Goal: Task Accomplishment & Management: Manage account settings

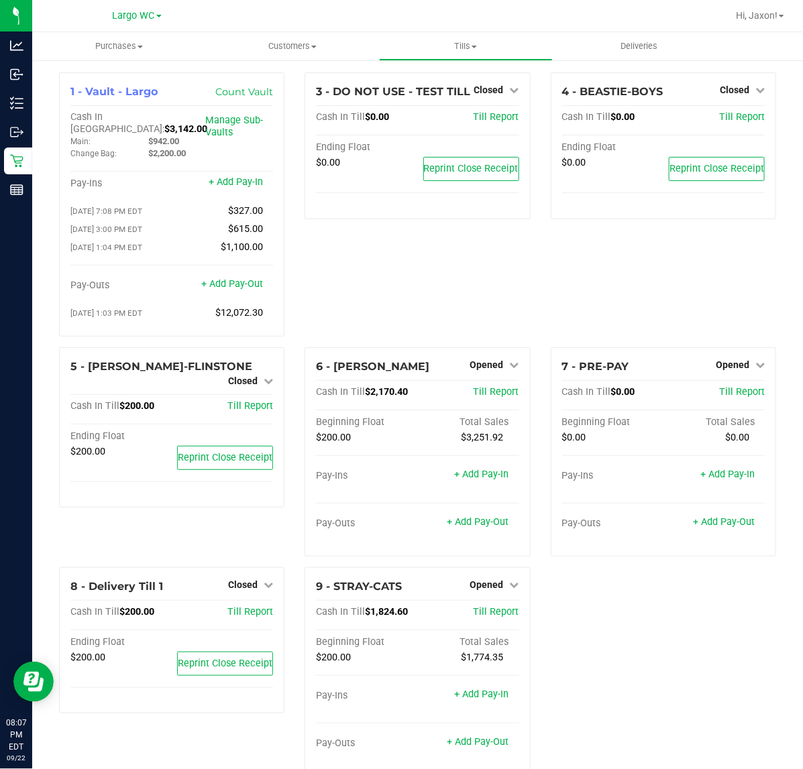
click at [607, 652] on div "1 - Vault - Largo Count Vault Cash In Vault: $3,142.00 Main: $942.00 Change Bag…" at bounding box center [417, 429] width 737 height 715
click at [489, 359] on span "Opened" at bounding box center [487, 364] width 34 height 11
click at [483, 387] on link "Close Till" at bounding box center [488, 392] width 36 height 11
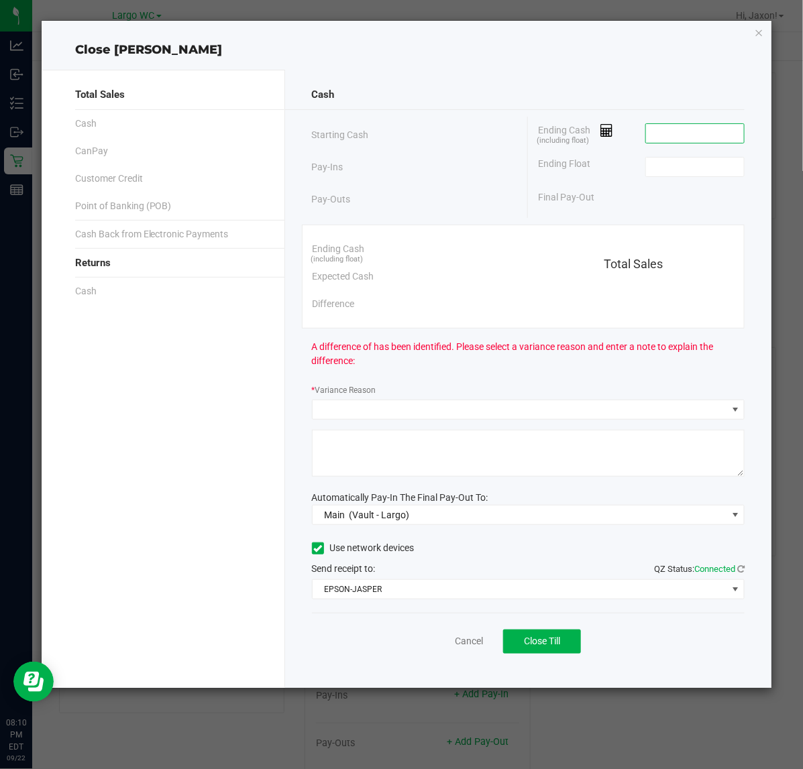
click at [683, 135] on input at bounding box center [695, 133] width 99 height 19
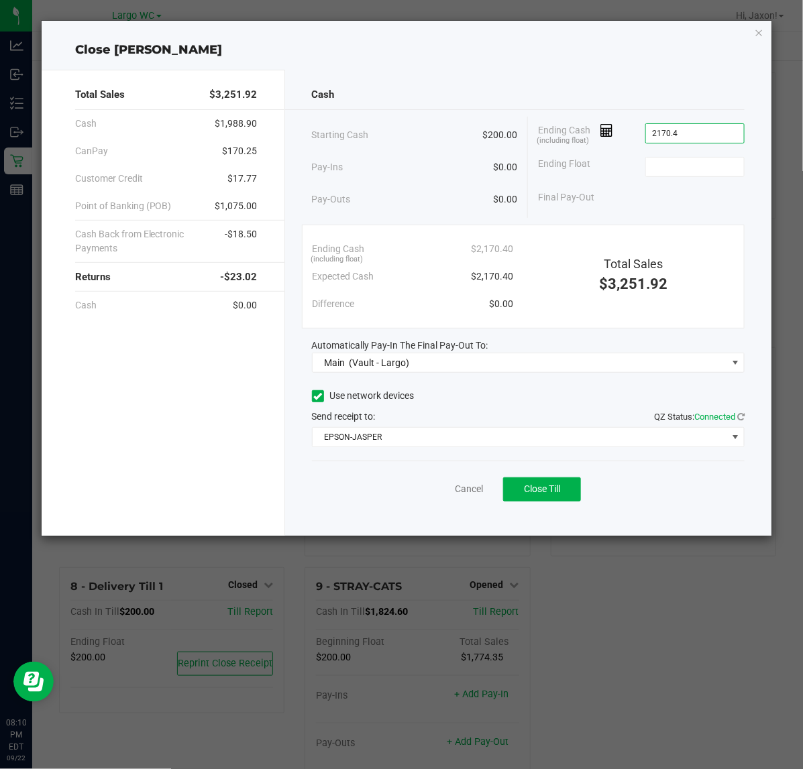
type input "$2,170.40"
type input "$200.00"
click at [558, 496] on button "Close Till" at bounding box center [542, 489] width 78 height 24
click at [427, 490] on link "Dismiss" at bounding box center [439, 489] width 32 height 14
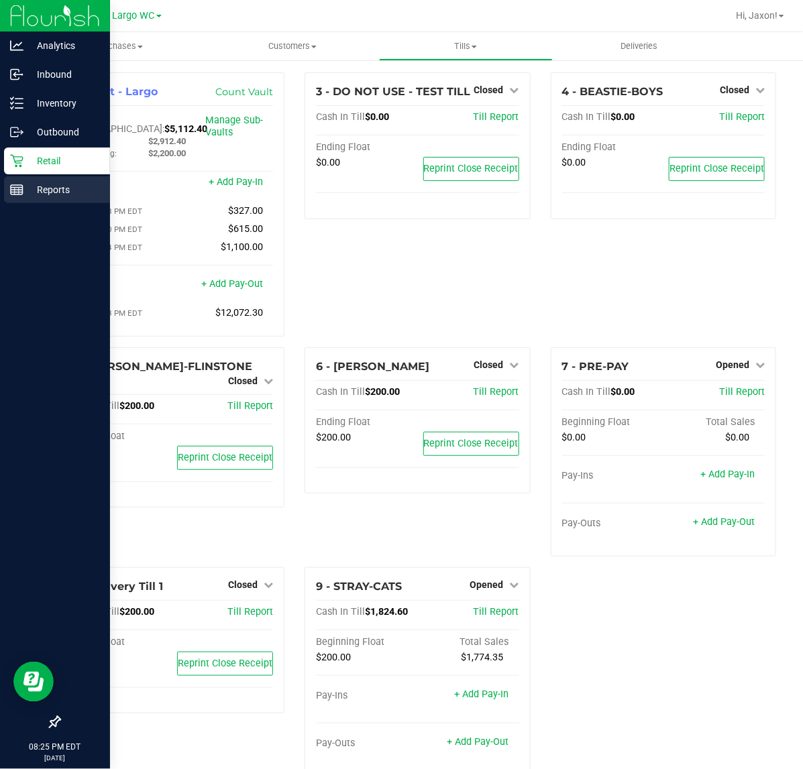
click at [17, 182] on div "Reports" at bounding box center [57, 189] width 106 height 27
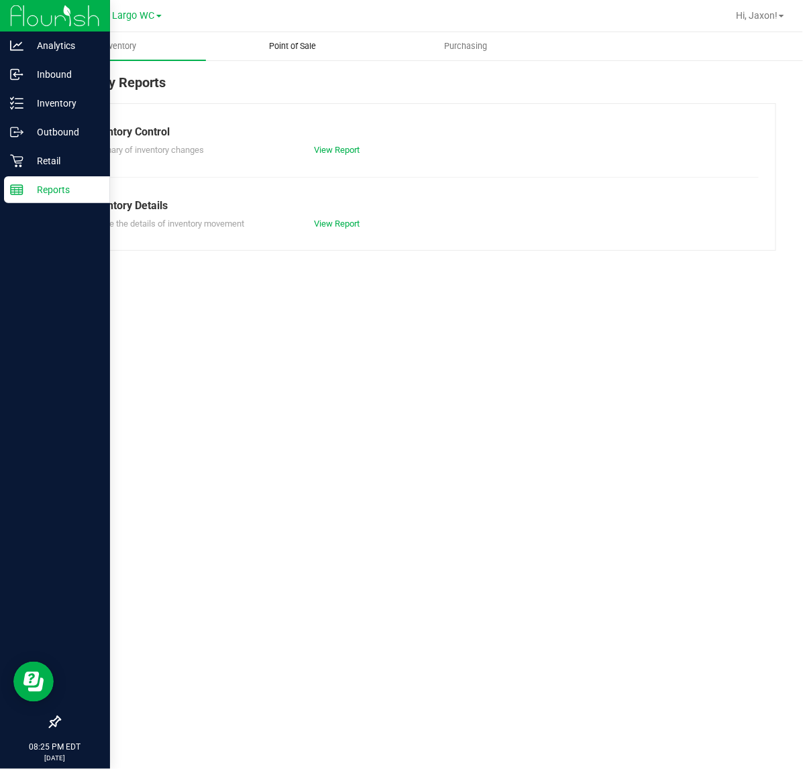
click at [330, 44] on span "Point of Sale" at bounding box center [292, 46] width 83 height 12
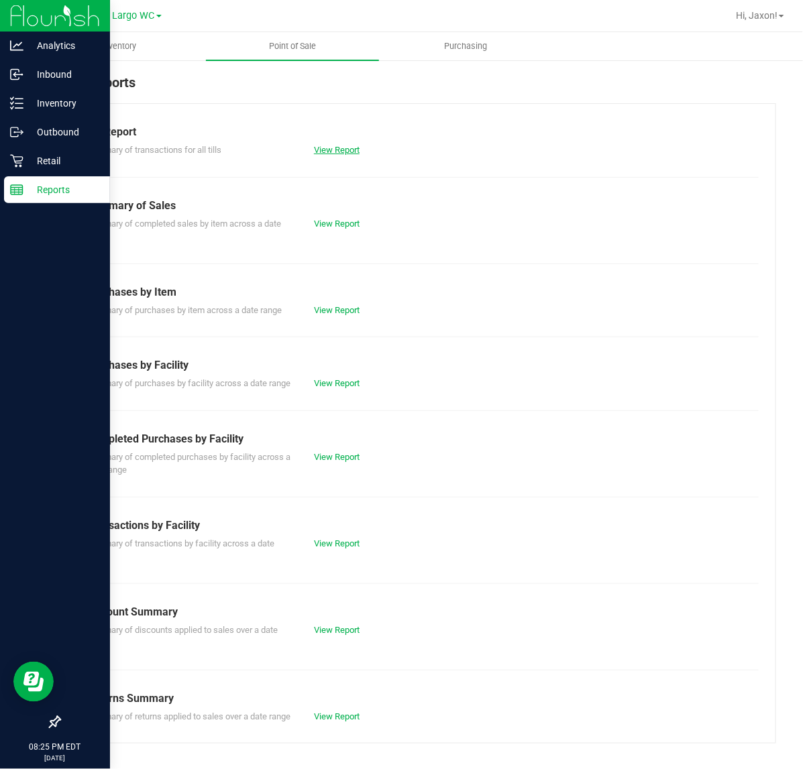
click at [327, 146] on link "View Report" at bounding box center [337, 150] width 46 height 10
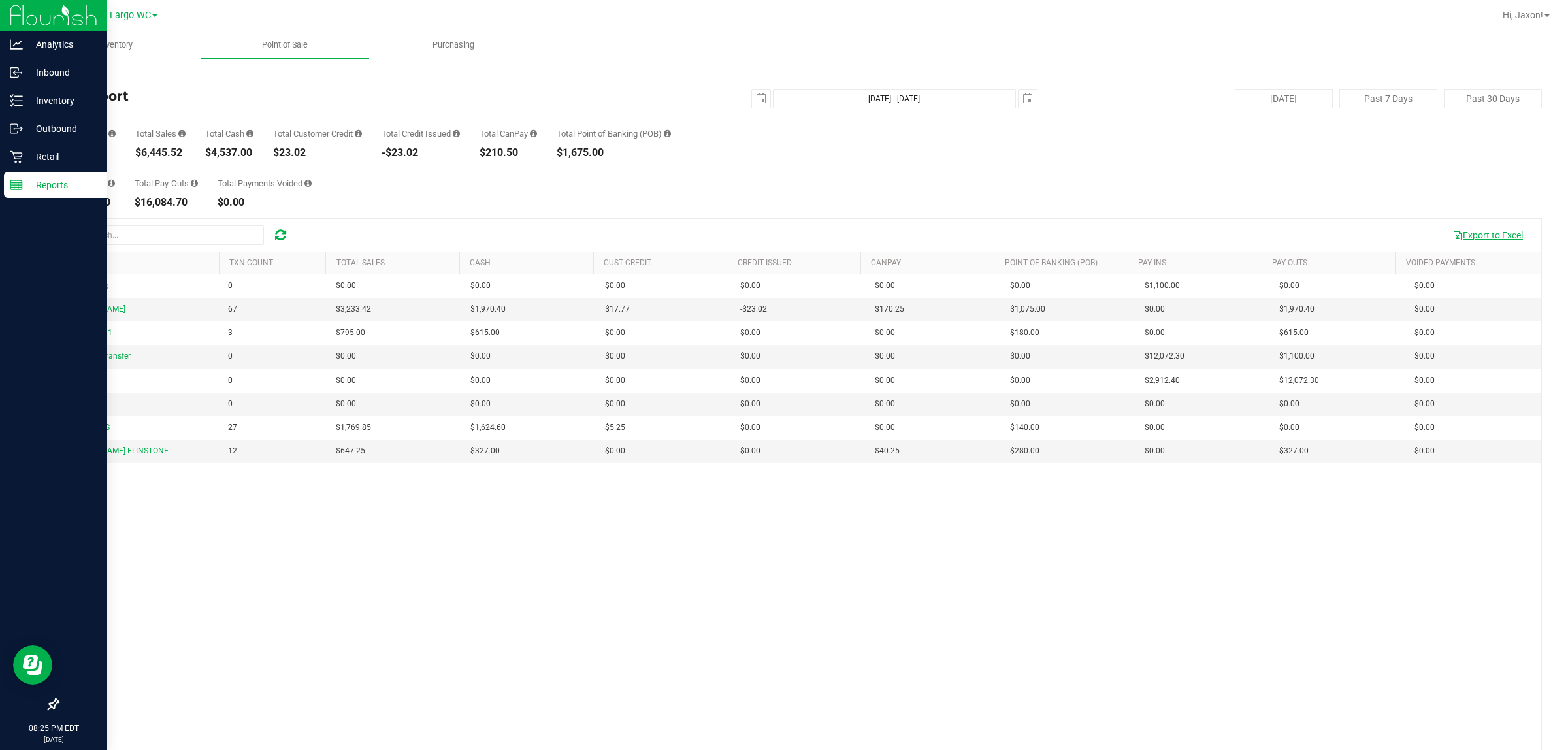
click at [782, 237] on button "Export to Excel" at bounding box center [1488, 235] width 88 height 22
click at [19, 178] on icon at bounding box center [16, 184] width 13 height 13
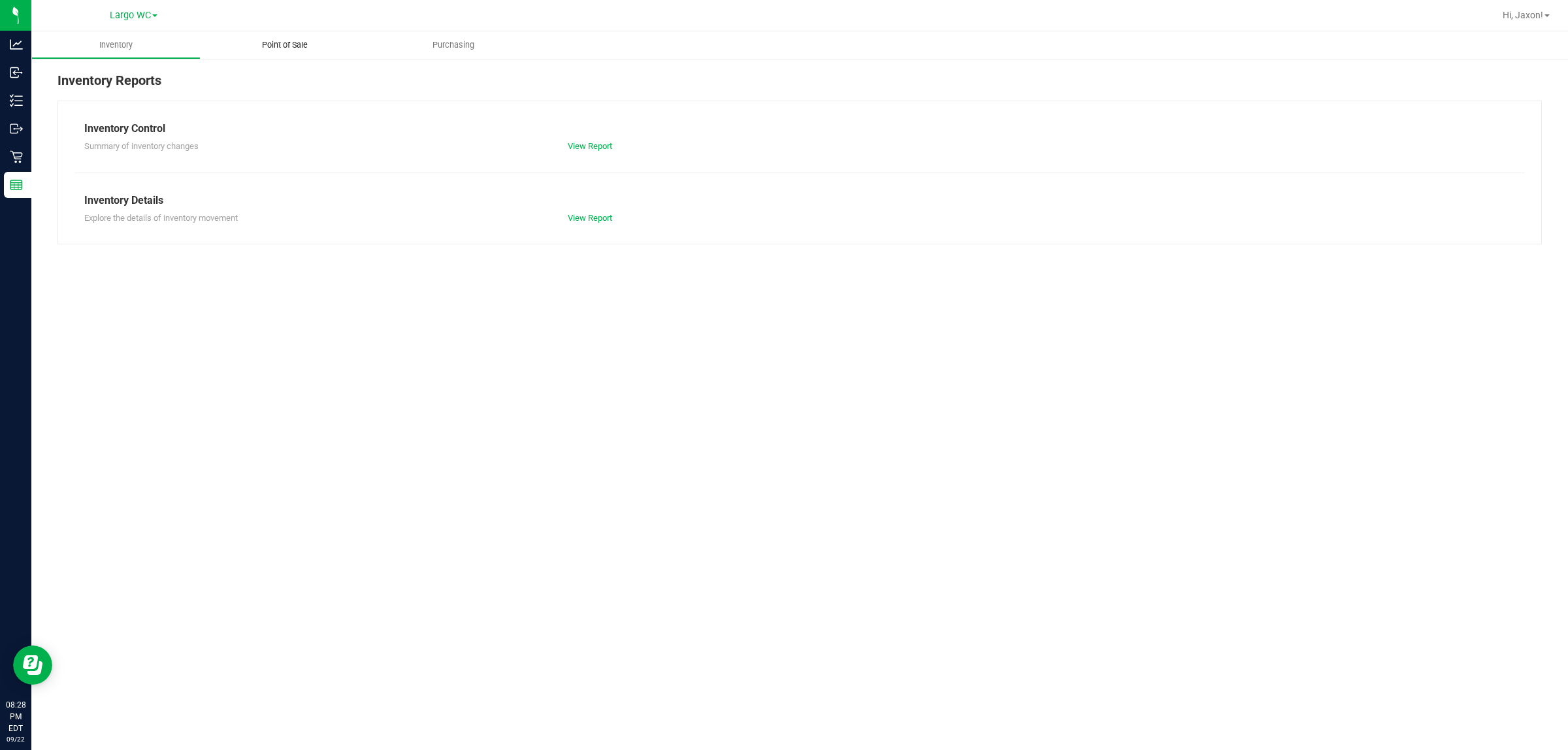
click at [348, 41] on uib-tab-heading "Point of Sale" at bounding box center [286, 45] width 170 height 27
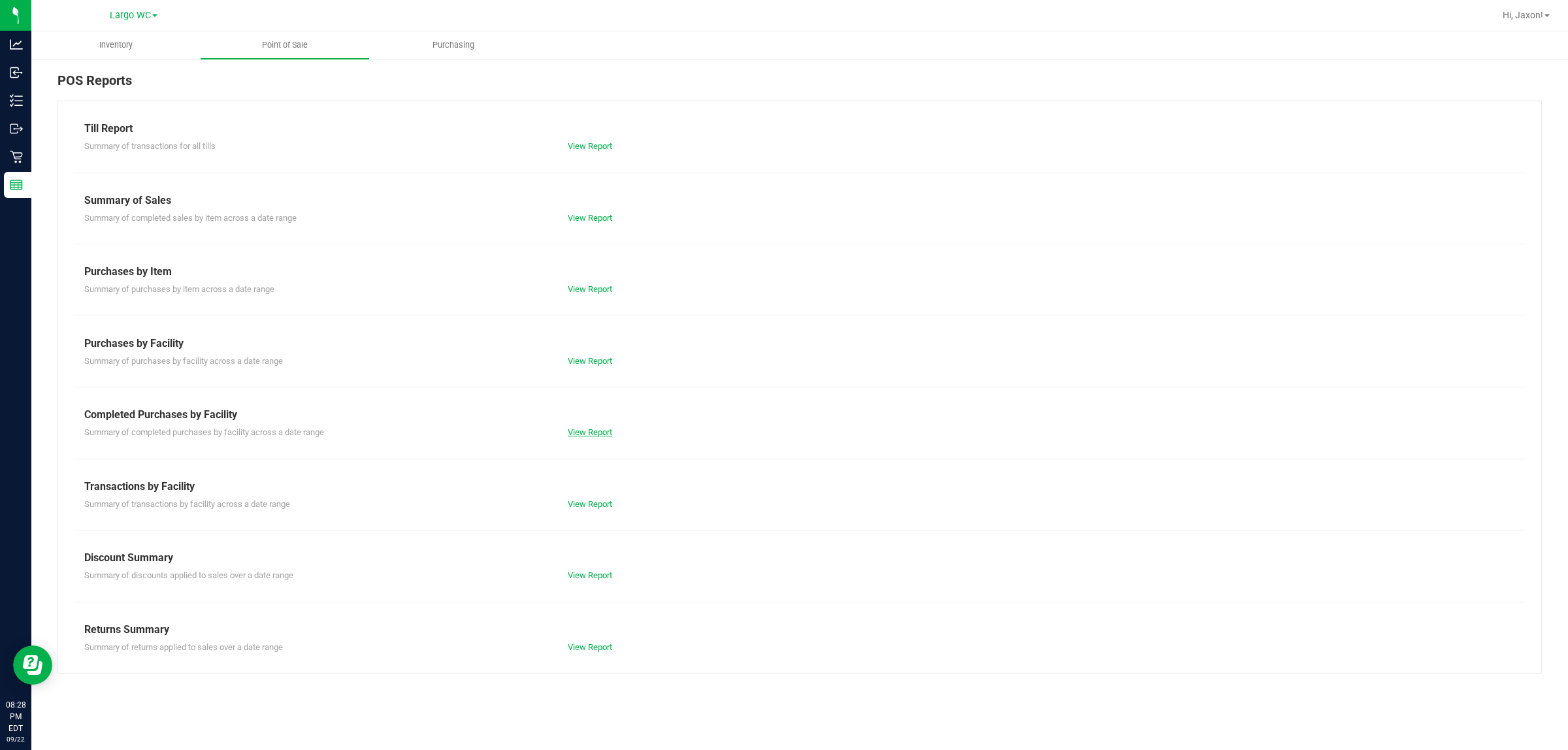
click at [592, 428] on link "View Report" at bounding box center [591, 432] width 45 height 10
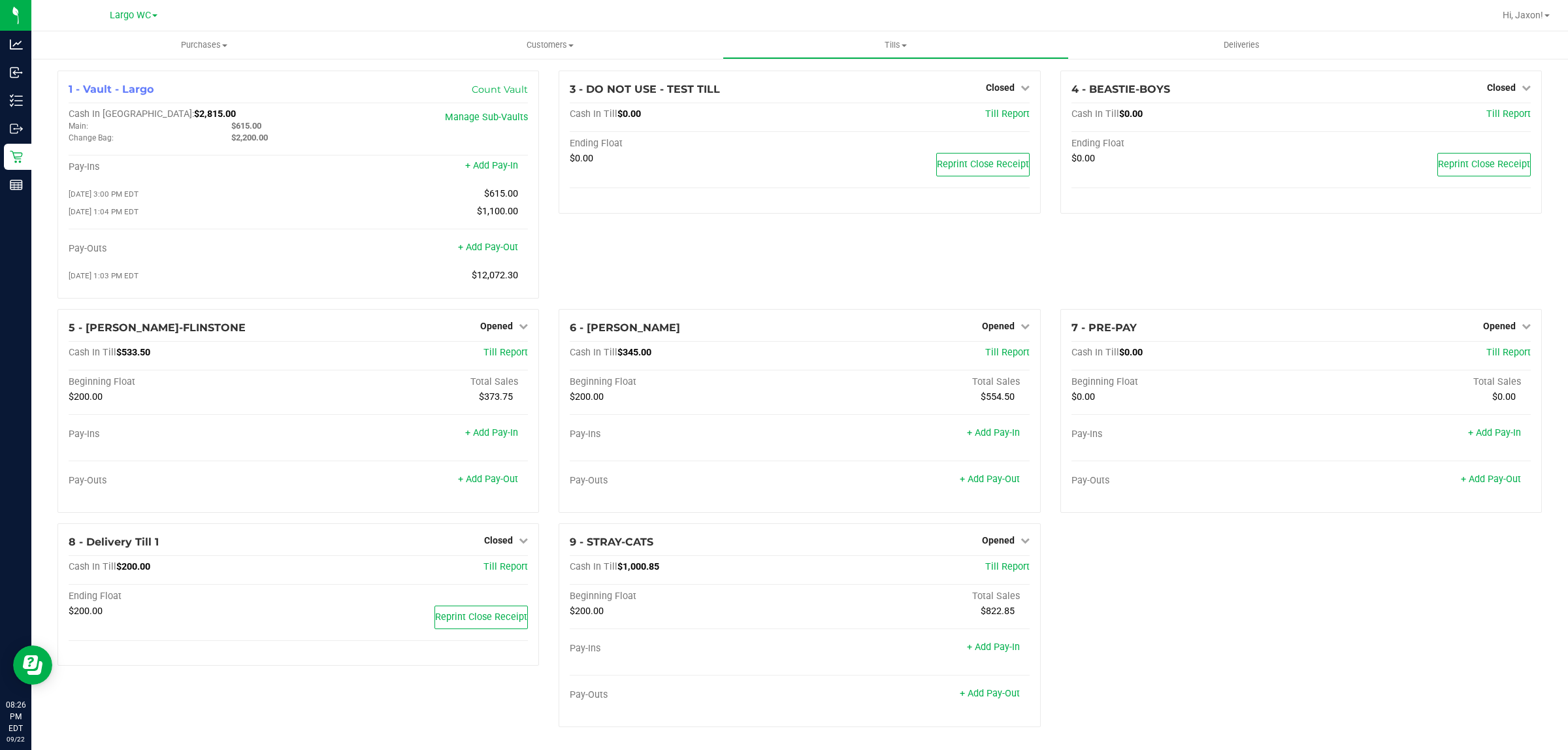
click at [1493, 334] on div "Opened" at bounding box center [1507, 326] width 48 height 16
click at [1497, 331] on span "Opened" at bounding box center [1500, 325] width 33 height 11
click at [1491, 352] on link "Close Till" at bounding box center [1501, 353] width 35 height 11
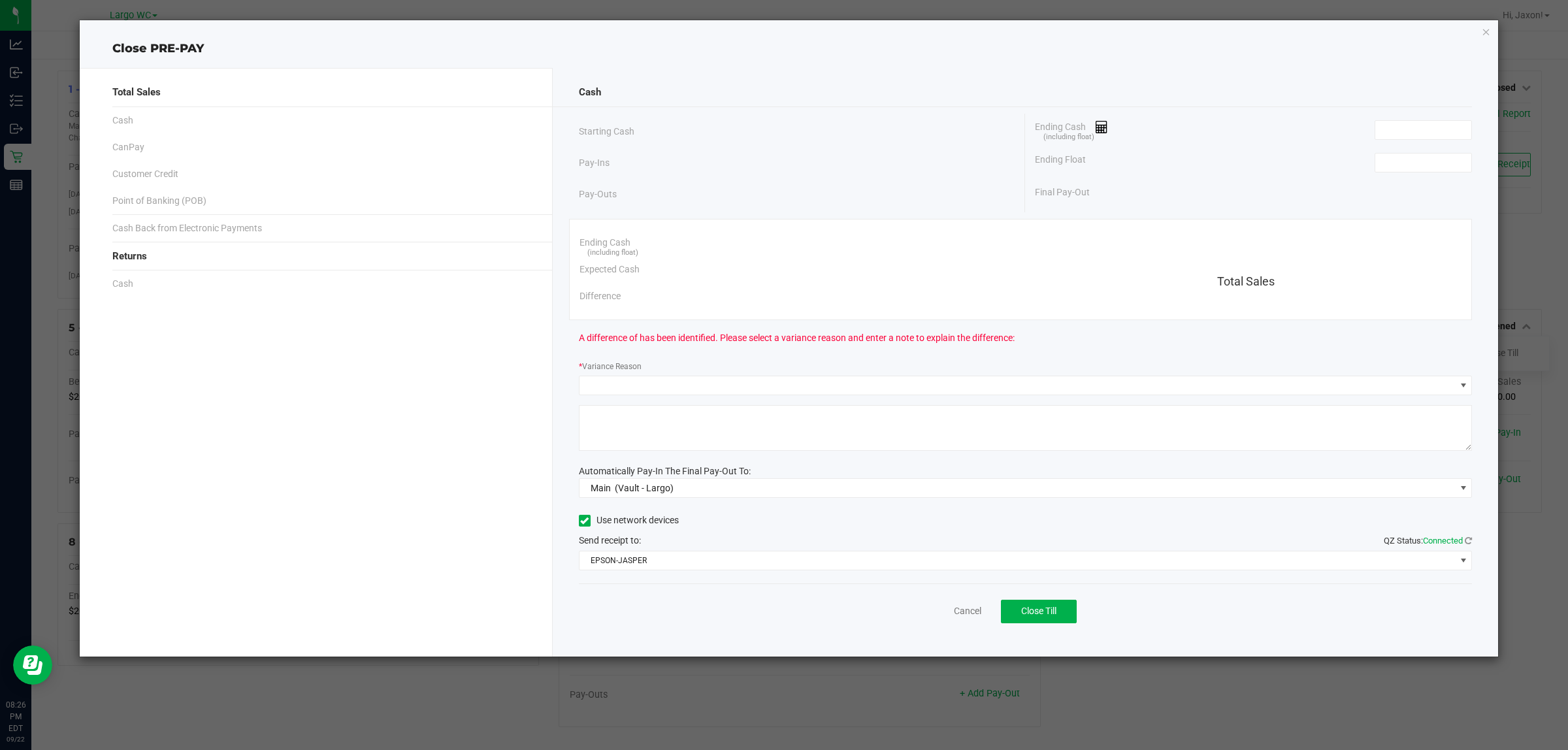
click at [1428, 144] on div "Ending Cash (including float)" at bounding box center [1253, 131] width 438 height 33
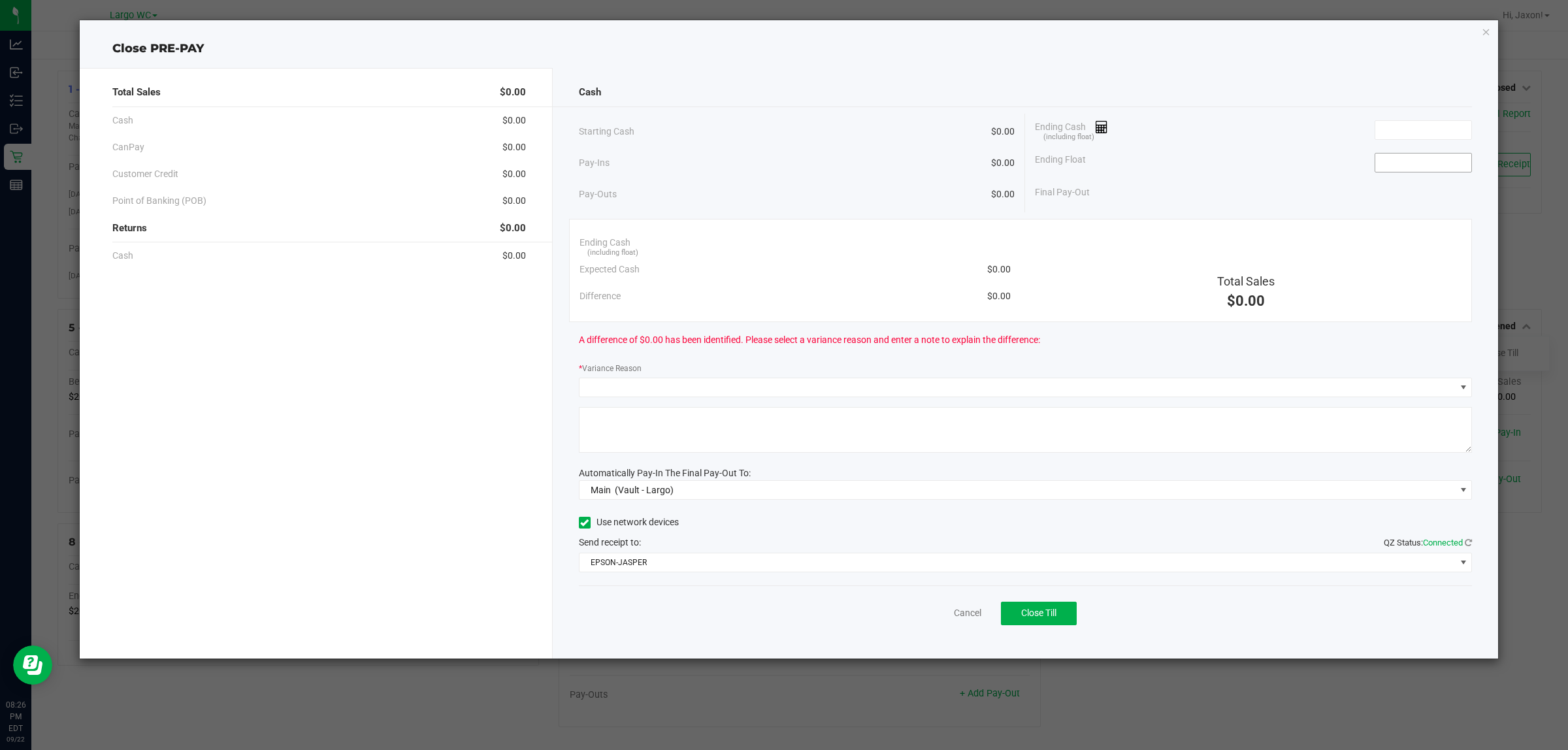
click at [1417, 170] on input at bounding box center [1423, 163] width 96 height 19
type input "$0.00"
click at [1393, 122] on div "Ending Cash (including float)" at bounding box center [1253, 131] width 438 height 33
click at [1393, 122] on input at bounding box center [1423, 130] width 96 height 19
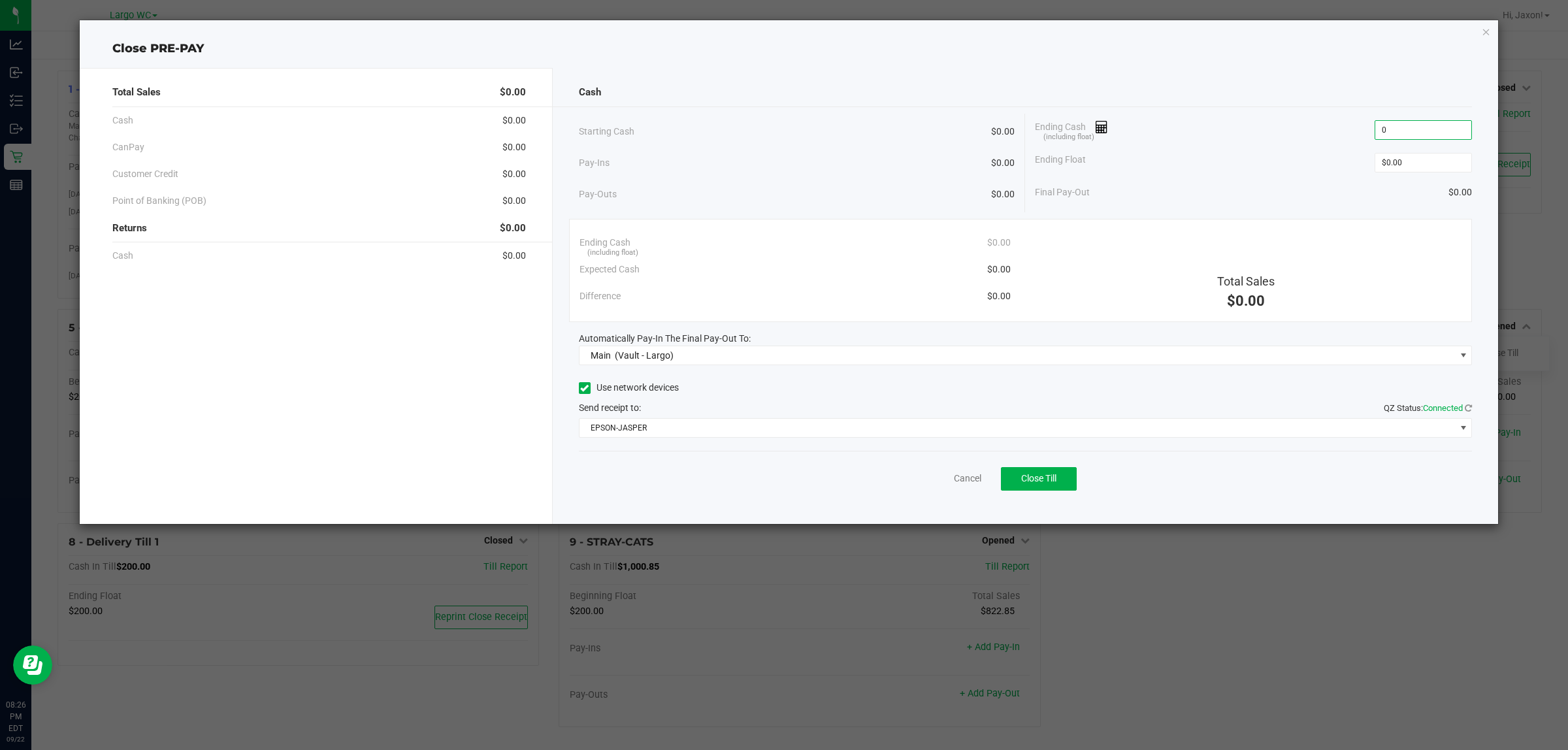
type input "$0.00"
click at [1300, 135] on div "Ending Cash (including float) $0.00" at bounding box center [1253, 131] width 438 height 33
click at [1043, 480] on span "Close Till" at bounding box center [1039, 477] width 35 height 11
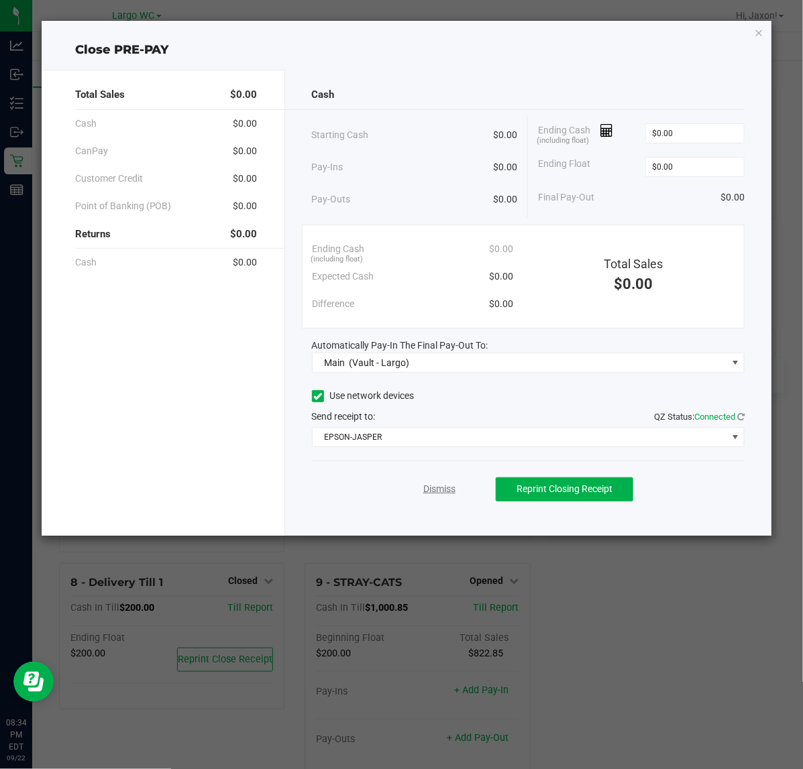
click at [450, 493] on link "Dismiss" at bounding box center [439, 489] width 32 height 14
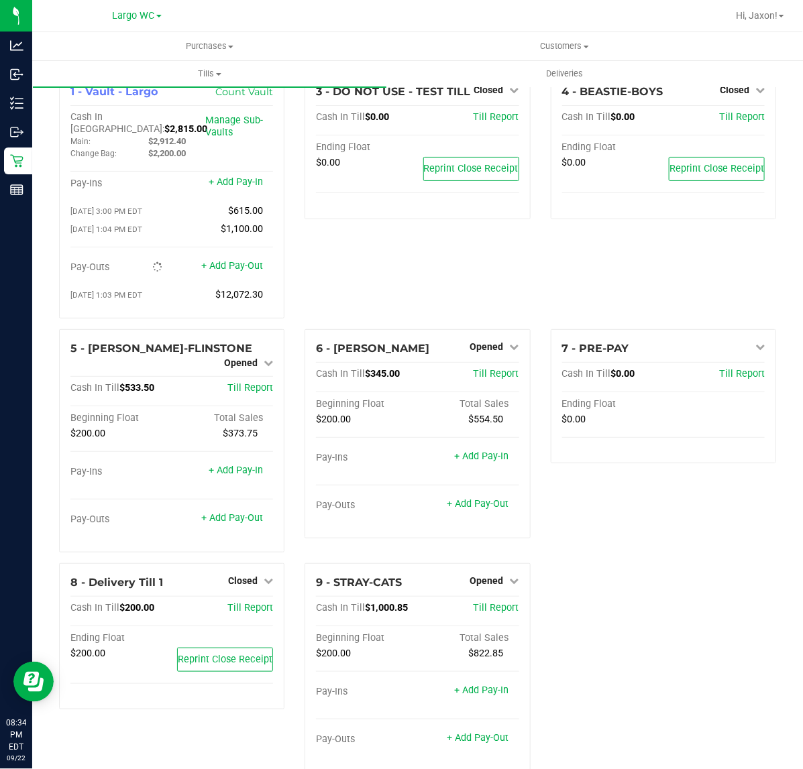
click at [636, 608] on div "1 - Vault - Largo Count Vault Cash In Vault: $2,815.00 Main: $2,912.40 Change B…" at bounding box center [417, 427] width 737 height 711
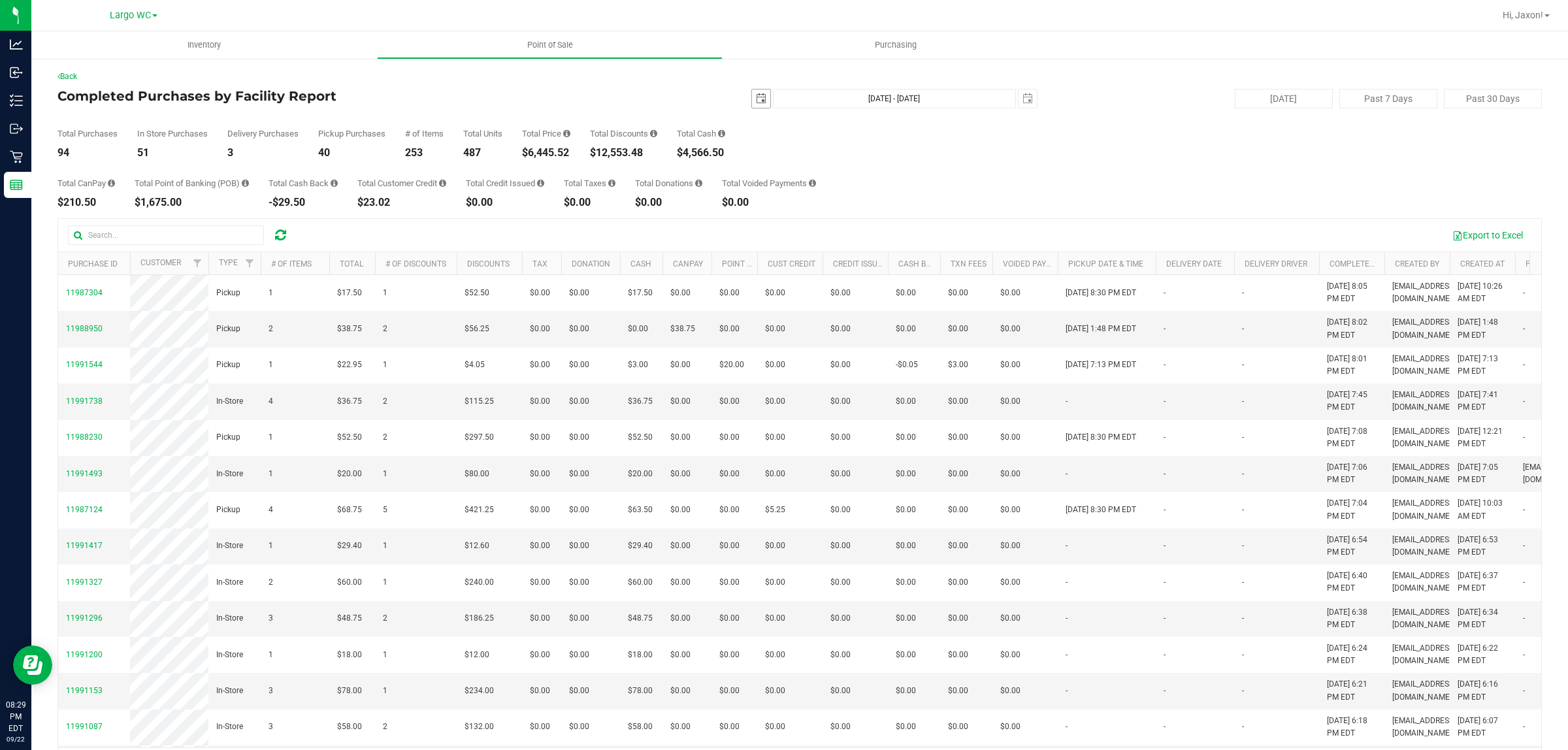
click at [756, 99] on span "select" at bounding box center [761, 98] width 11 height 11
click at [954, 187] on div "Total CanPay $210.50 Total Point of Banking (POB) $1,675.00 Total Cash Back -$2…" at bounding box center [799, 182] width 1484 height 50
click at [756, 94] on span "select" at bounding box center [761, 98] width 11 height 11
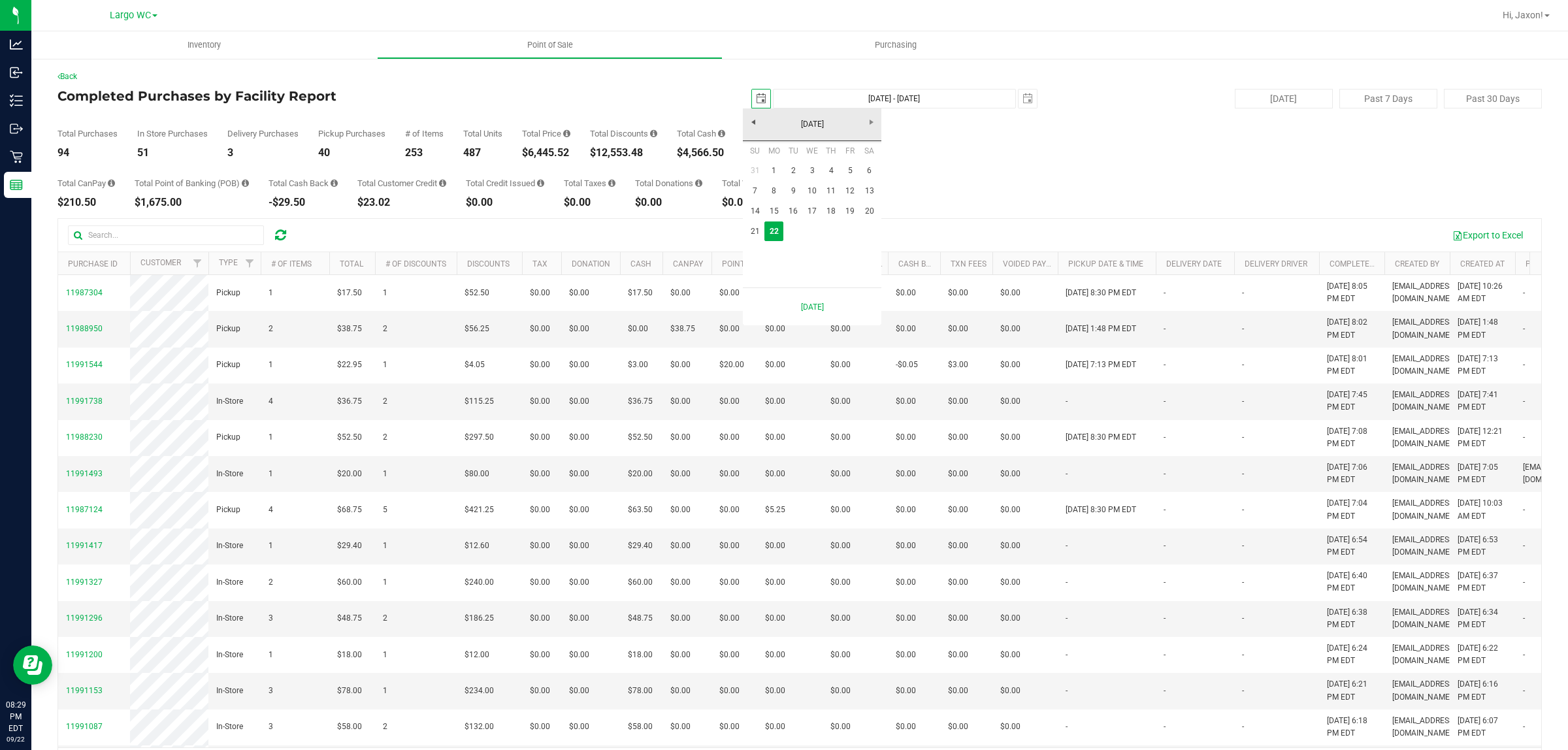
scroll to position [0, 33]
click at [770, 176] on link "1" at bounding box center [774, 170] width 19 height 20
type input "2025-09-01"
type input "Sep 1, 2025 - Sep 22, 2025"
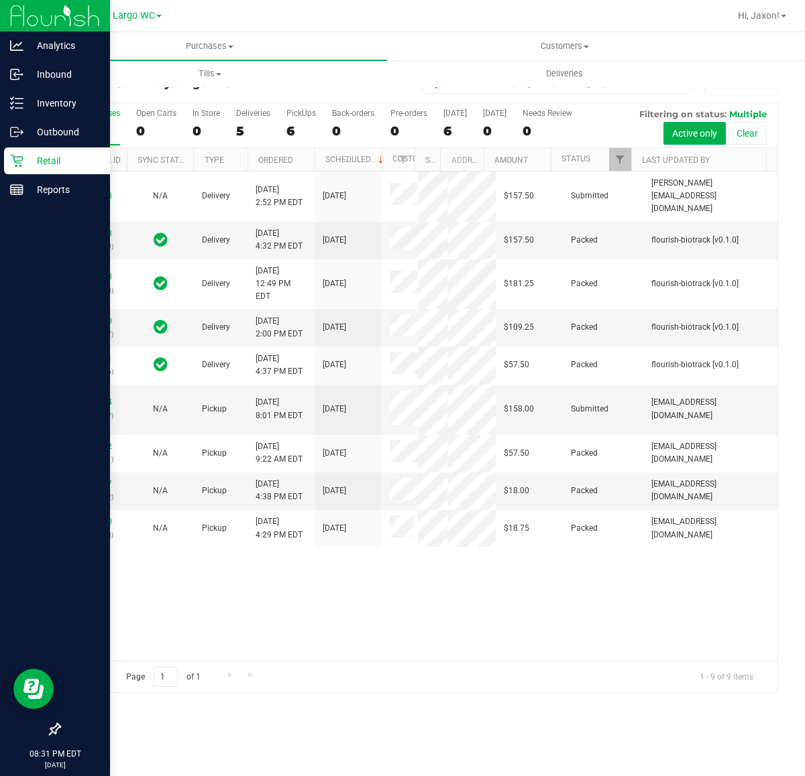
click at [35, 205] on div at bounding box center [55, 461] width 110 height 512
click at [35, 196] on p "Reports" at bounding box center [63, 190] width 80 height 16
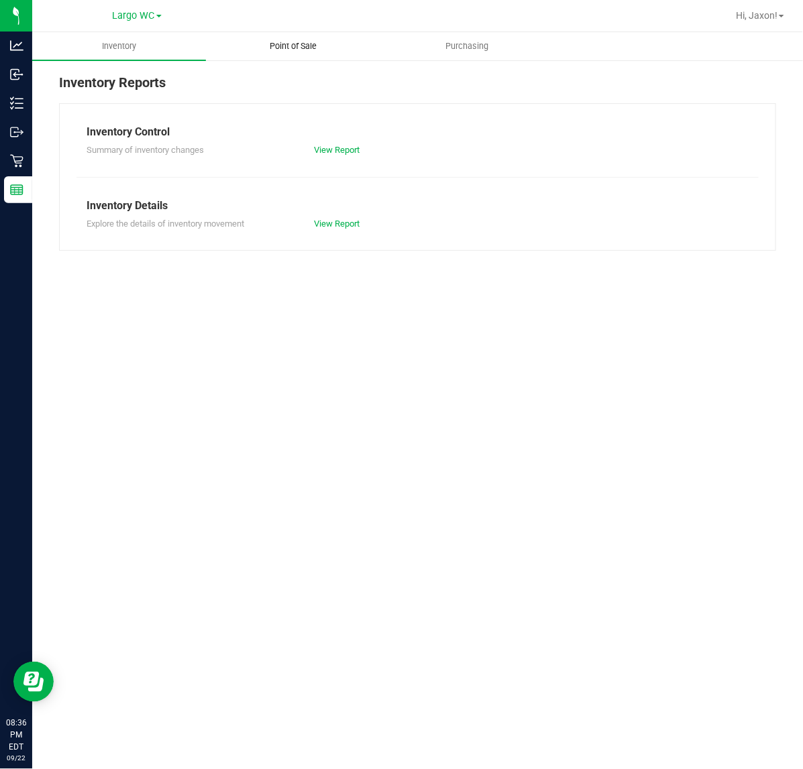
click at [282, 49] on span "Point of Sale" at bounding box center [292, 46] width 83 height 12
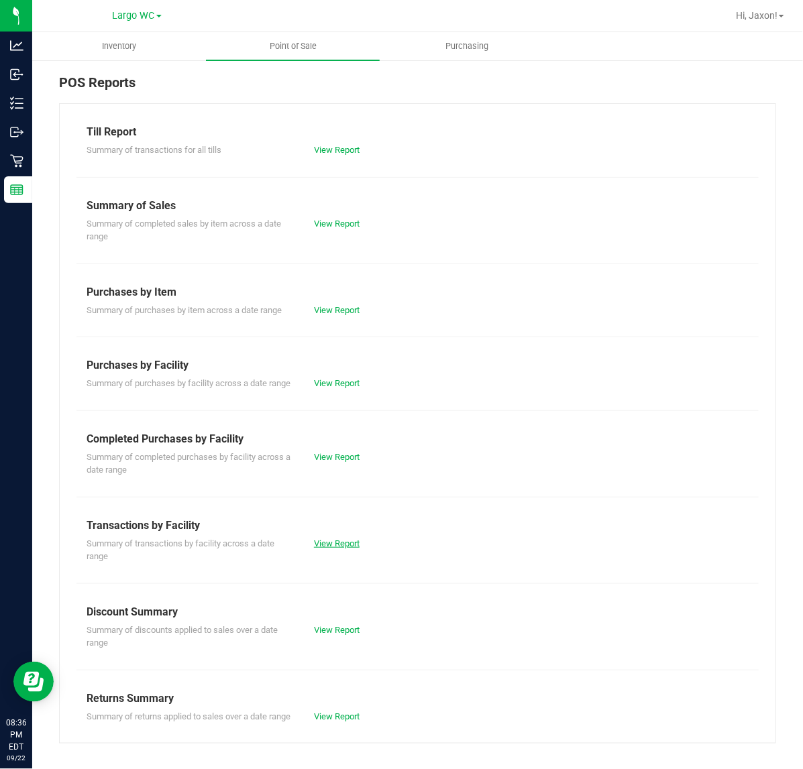
click at [316, 548] on link "View Report" at bounding box center [337, 543] width 46 height 10
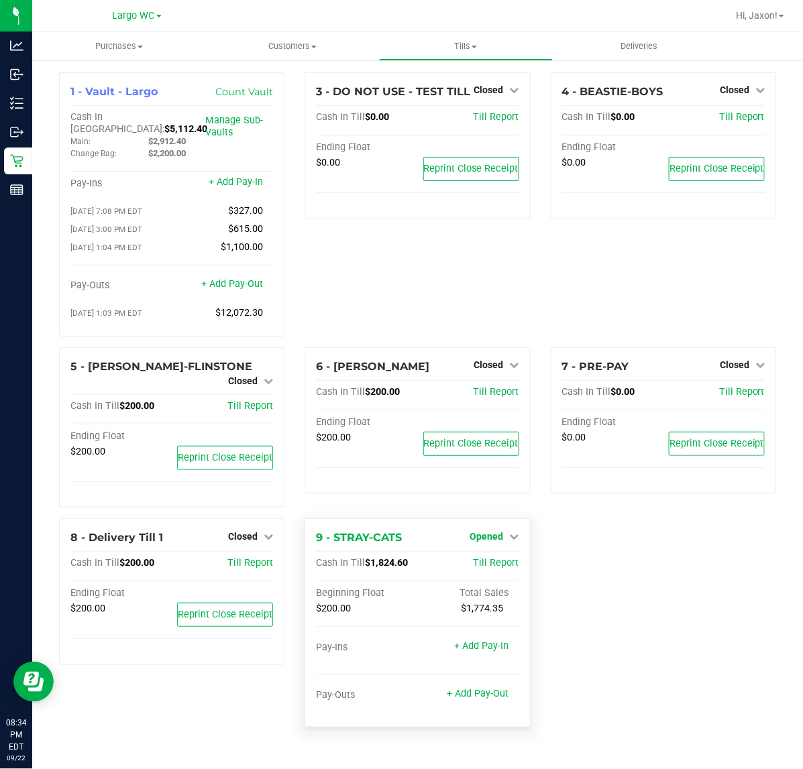
click at [493, 531] on span "Opened" at bounding box center [487, 536] width 34 height 11
click at [503, 559] on link "Close Till" at bounding box center [488, 564] width 36 height 11
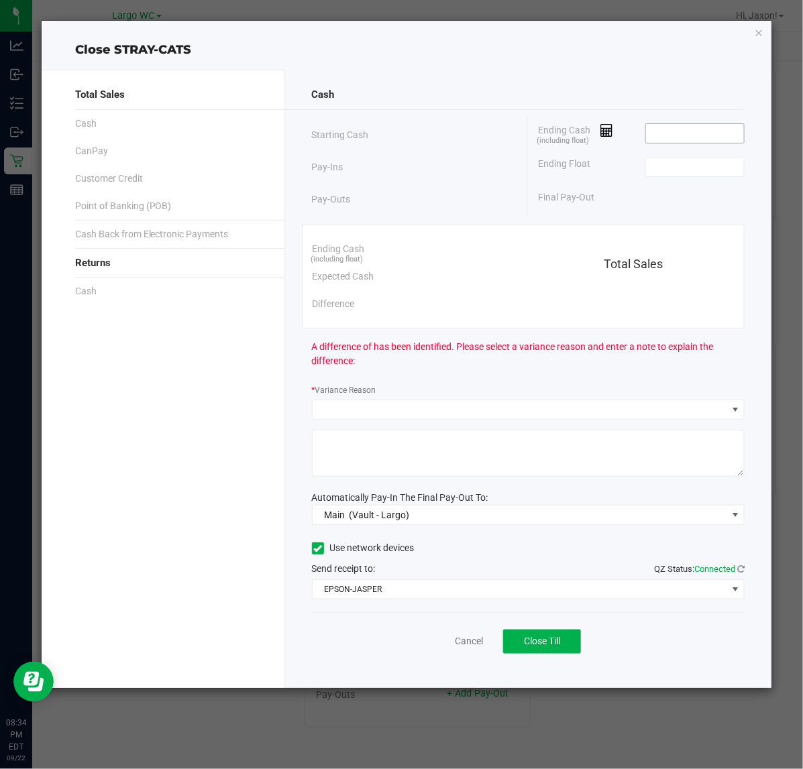
click at [674, 135] on input at bounding box center [695, 133] width 99 height 19
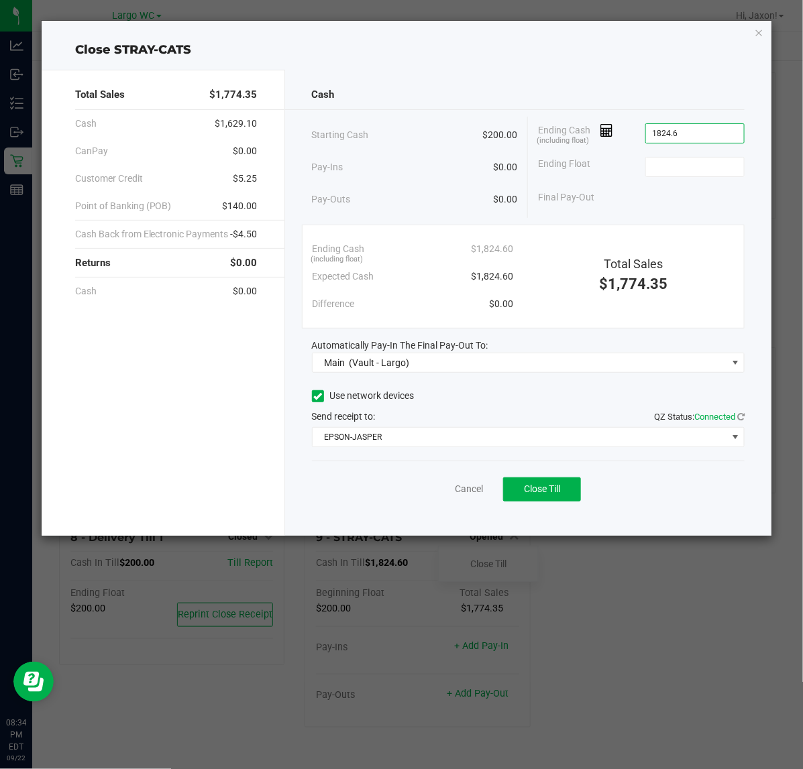
type input "$1,824.60"
click at [536, 490] on span "Close Till" at bounding box center [542, 488] width 36 height 11
type input "$200.00"
click at [439, 487] on link "Dismiss" at bounding box center [439, 489] width 32 height 14
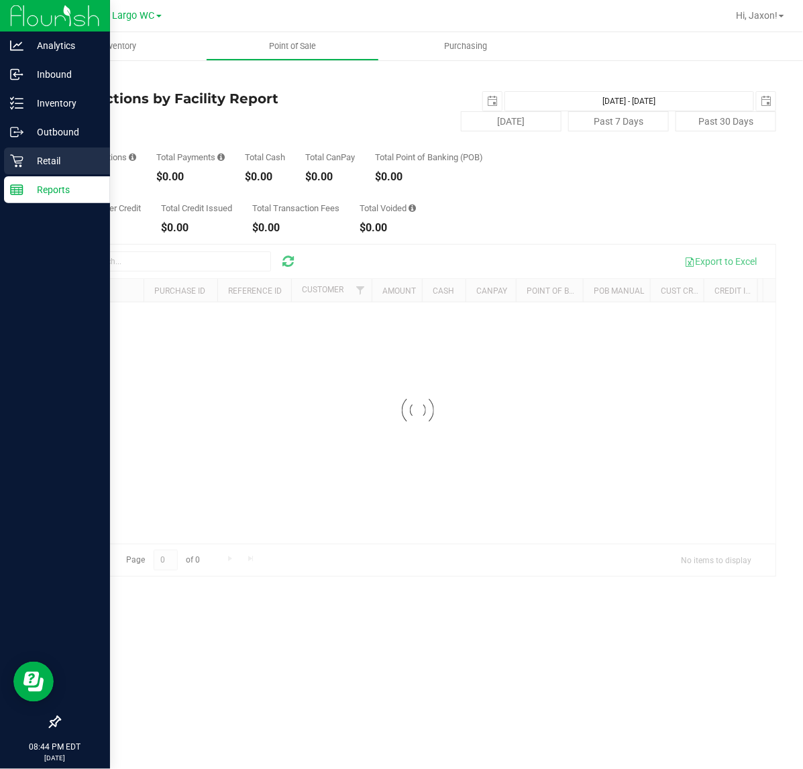
click at [21, 160] on icon at bounding box center [16, 160] width 13 height 13
